Goal: Navigation & Orientation: Find specific page/section

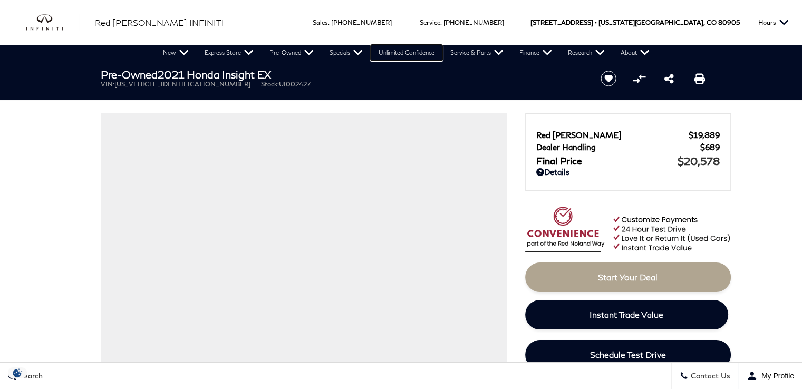
click at [429, 55] on link "Unlimited Confidence" at bounding box center [407, 53] width 72 height 16
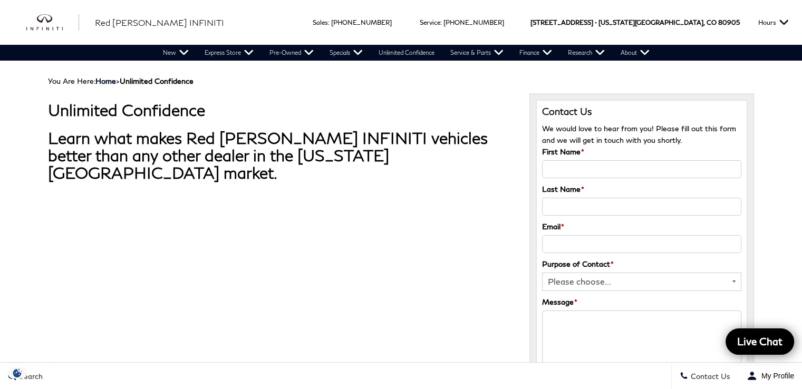
click at [42, 13] on div "Red [PERSON_NAME] INFINITI" at bounding box center [125, 22] width 224 height 45
click at [45, 24] on img "infiniti" at bounding box center [52, 22] width 53 height 17
